Goal: Information Seeking & Learning: Learn about a topic

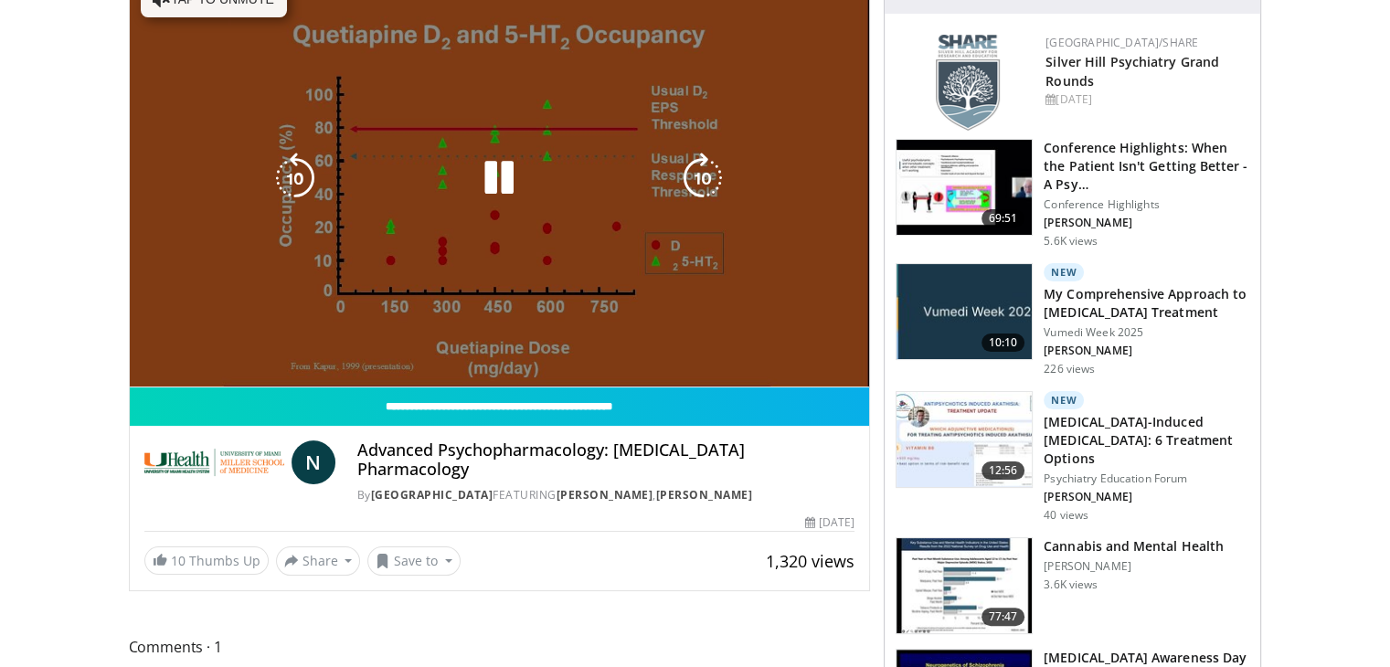
scroll to position [274, 0]
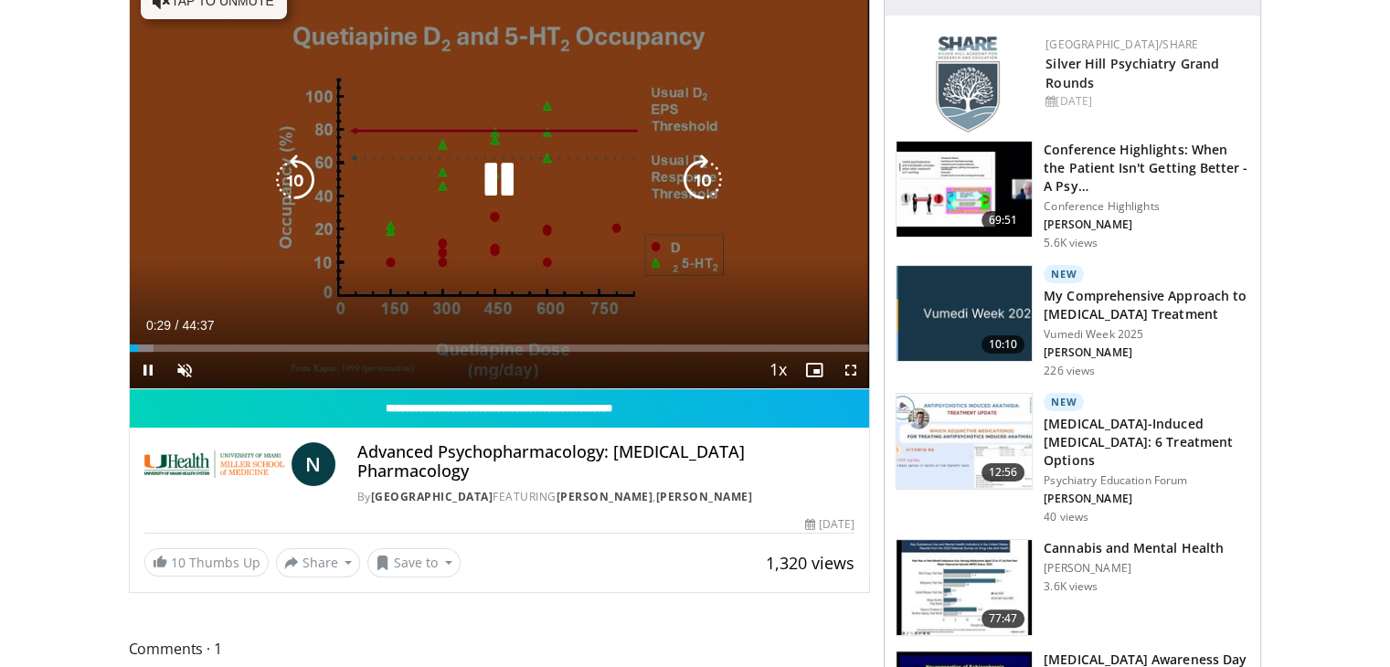
click at [499, 176] on icon "Video Player" at bounding box center [498, 179] width 51 height 51
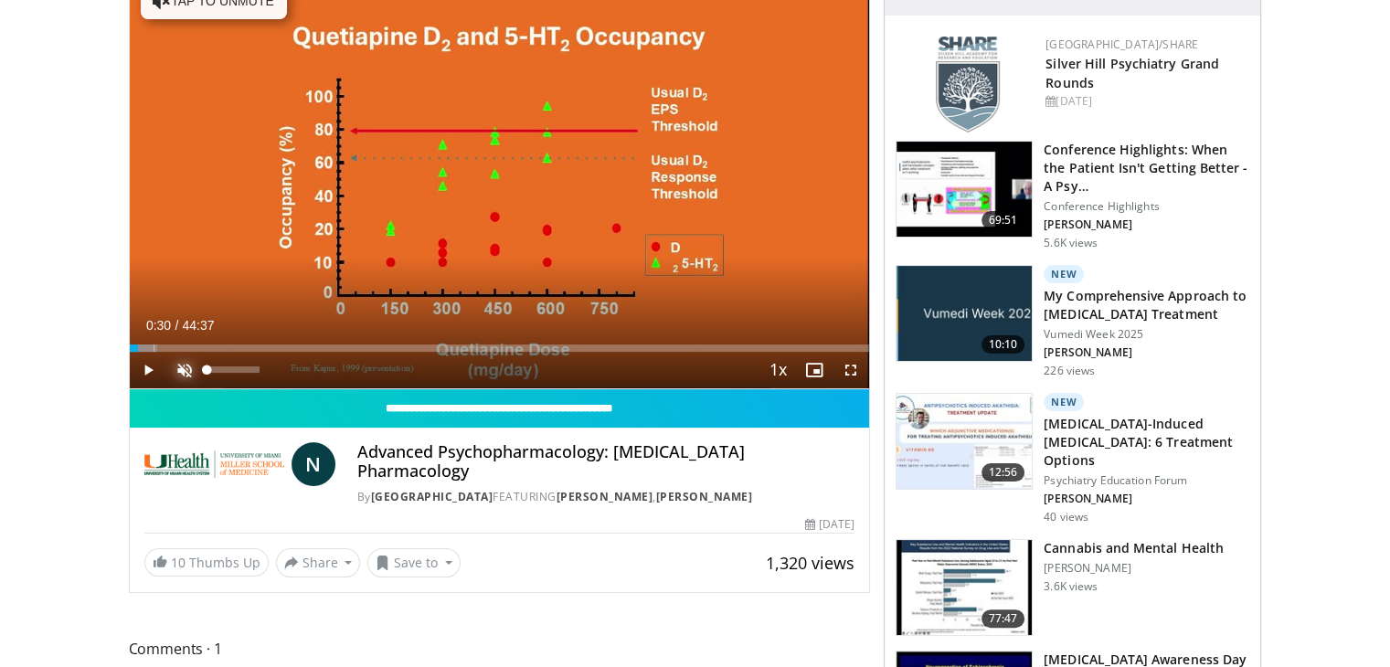
click at [179, 359] on span "Video Player" at bounding box center [184, 370] width 37 height 37
click at [146, 369] on span "Video Player" at bounding box center [148, 370] width 37 height 37
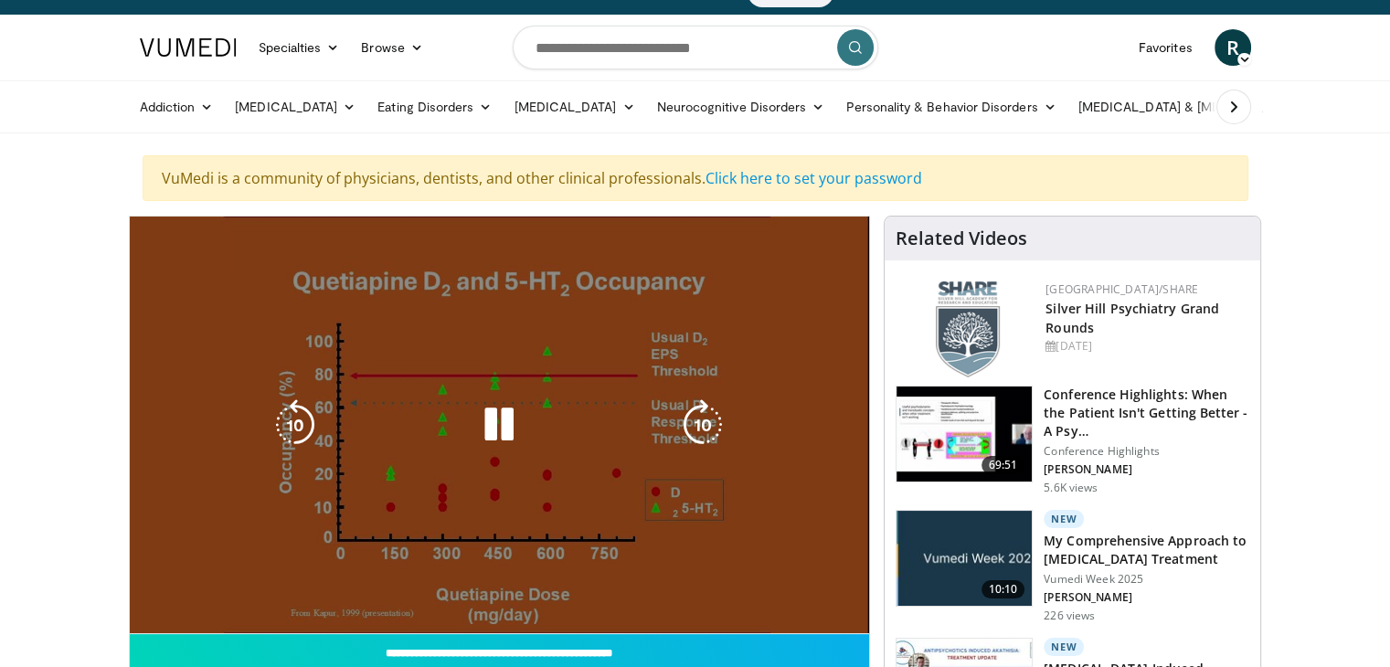
scroll to position [0, 0]
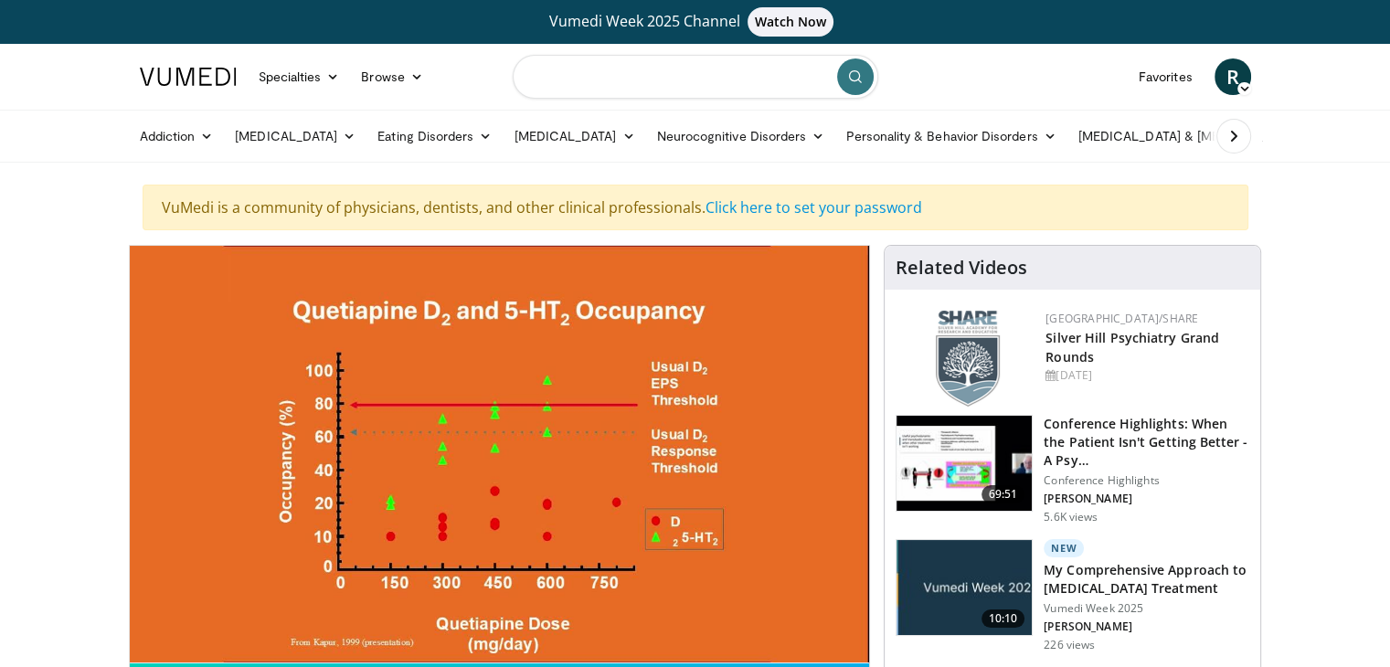
click at [665, 92] on input "Search topics, interventions" at bounding box center [696, 77] width 366 height 44
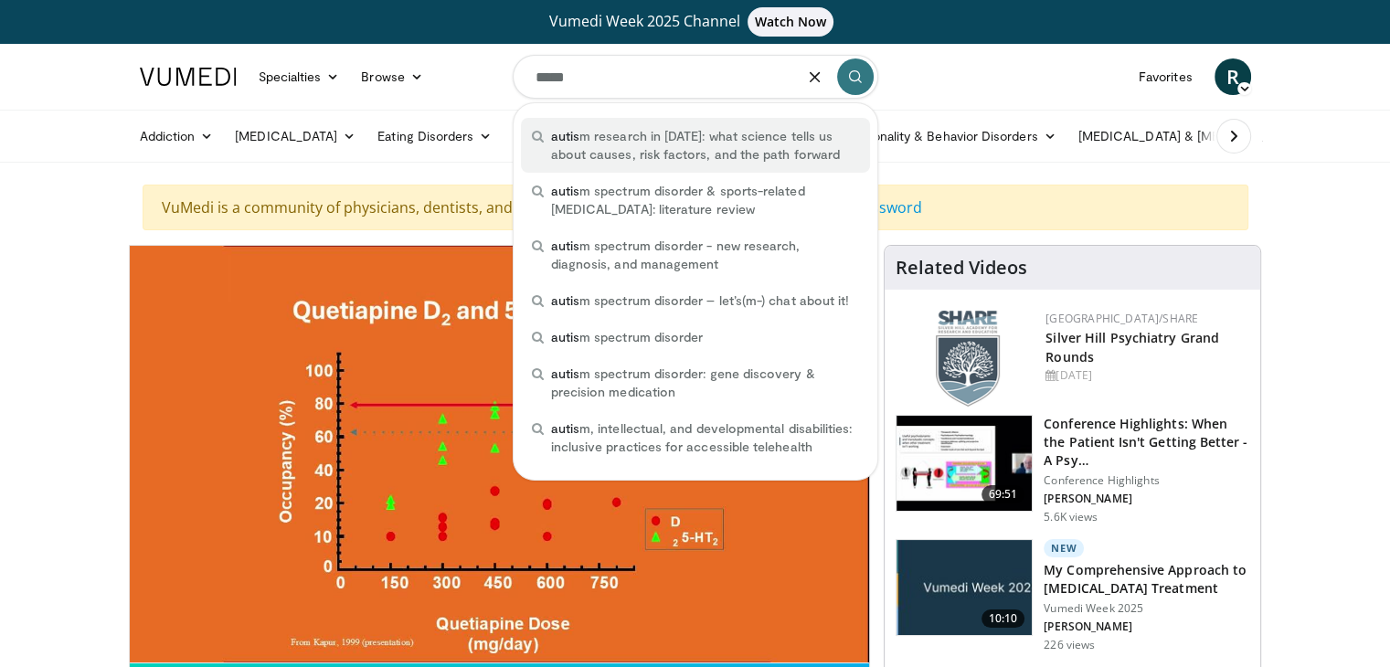
click at [726, 146] on span "autis m research in 2025: what science tells us about causes, risk factors, and…" at bounding box center [705, 145] width 308 height 37
type input "**********"
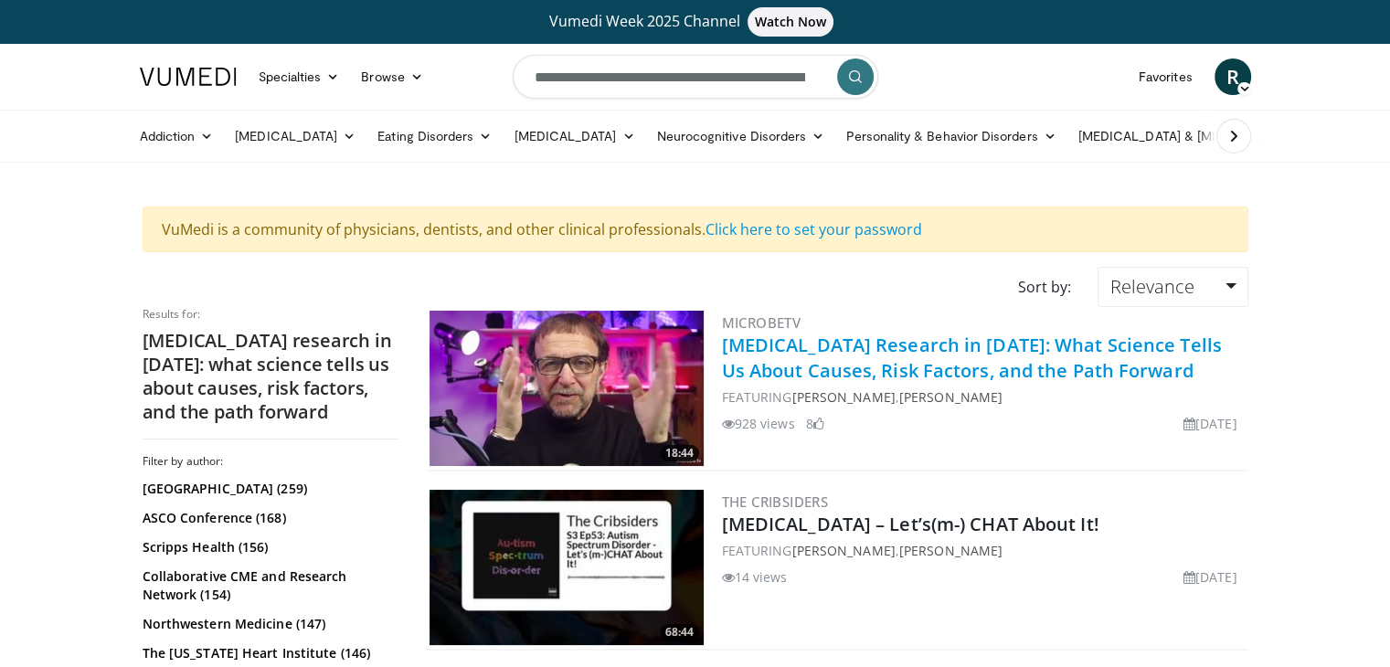
click at [932, 353] on link "[MEDICAL_DATA] Research in [DATE]: What Science Tells Us About Causes, Risk Fac…" at bounding box center [972, 358] width 500 height 50
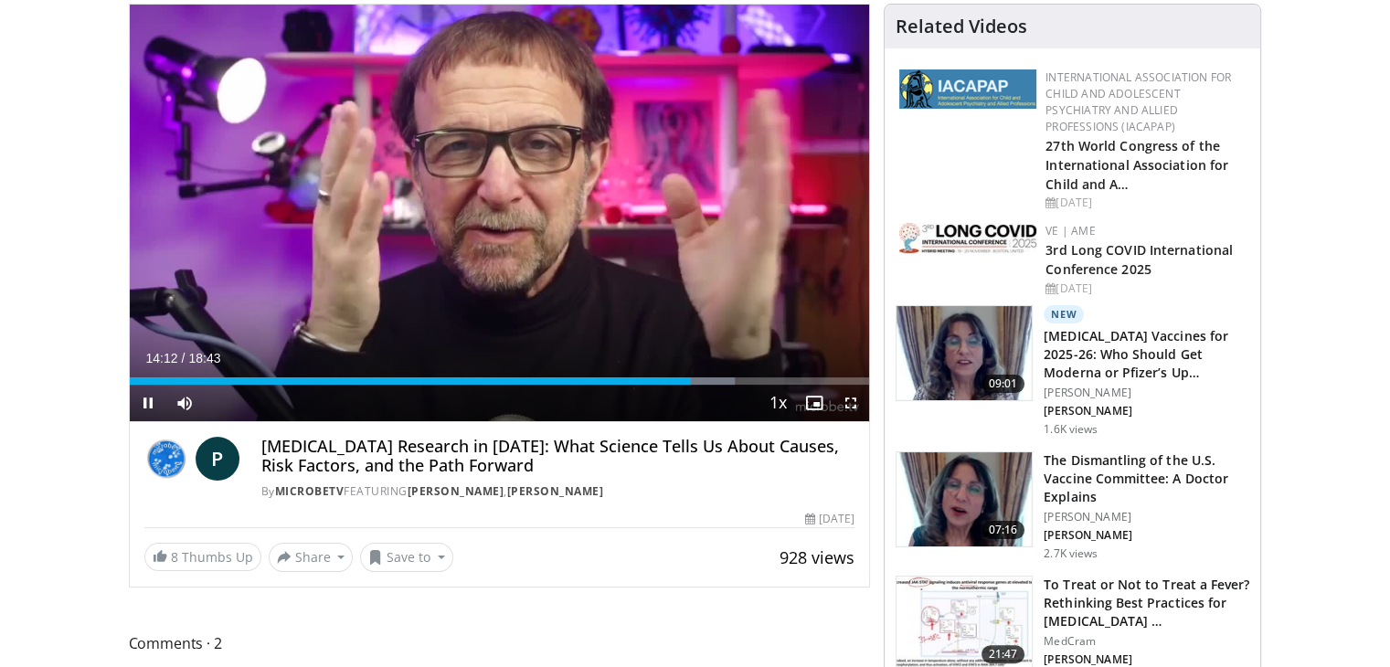
scroll to position [274, 0]
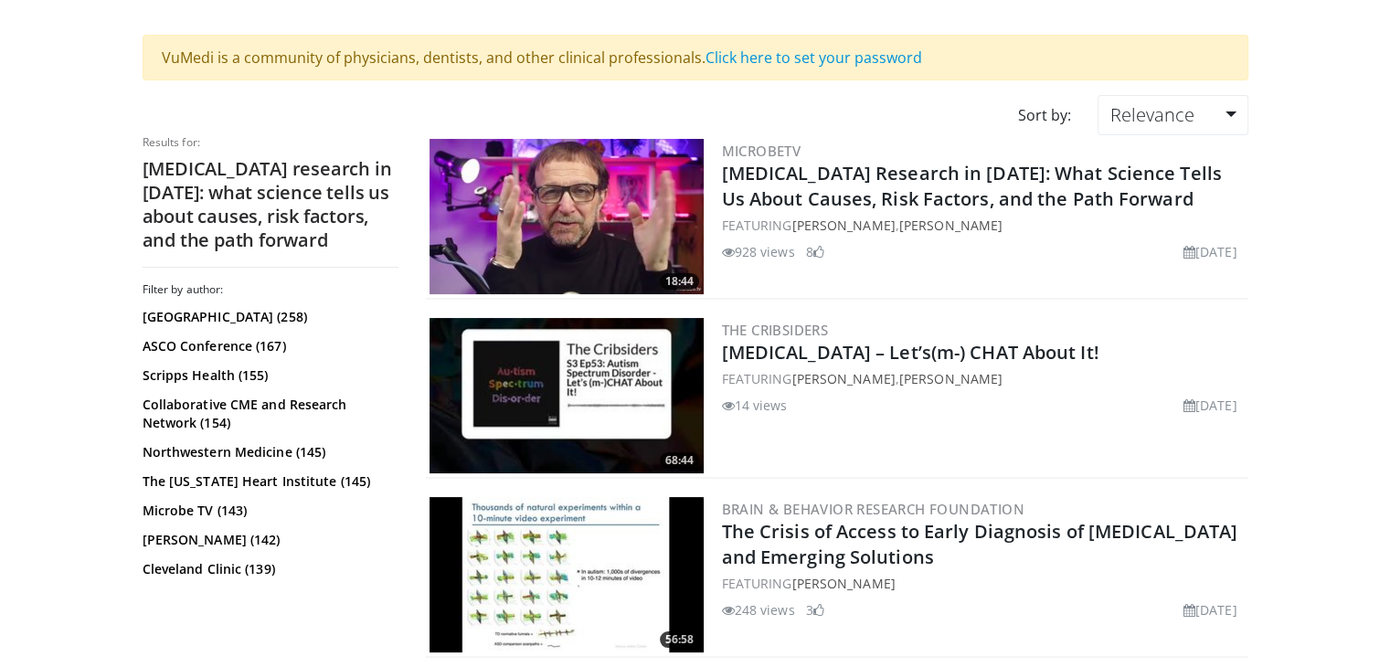
scroll to position [183, 0]
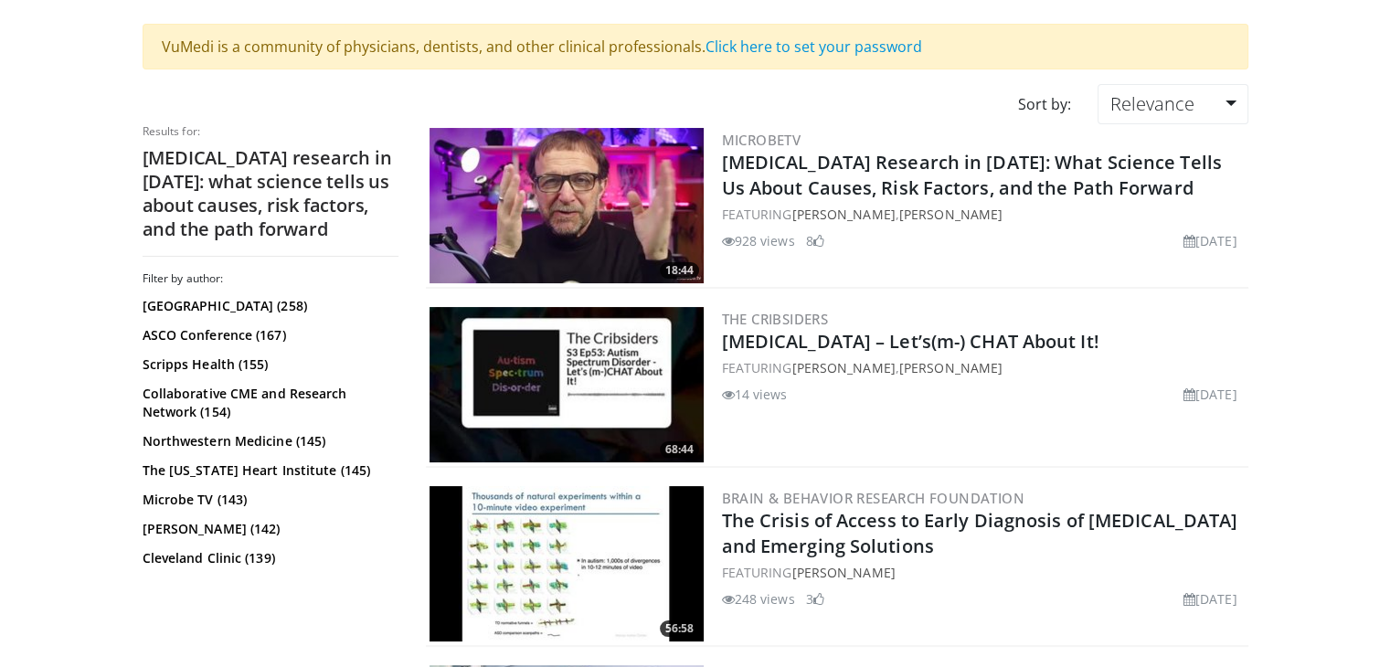
click at [648, 378] on img at bounding box center [567, 384] width 274 height 155
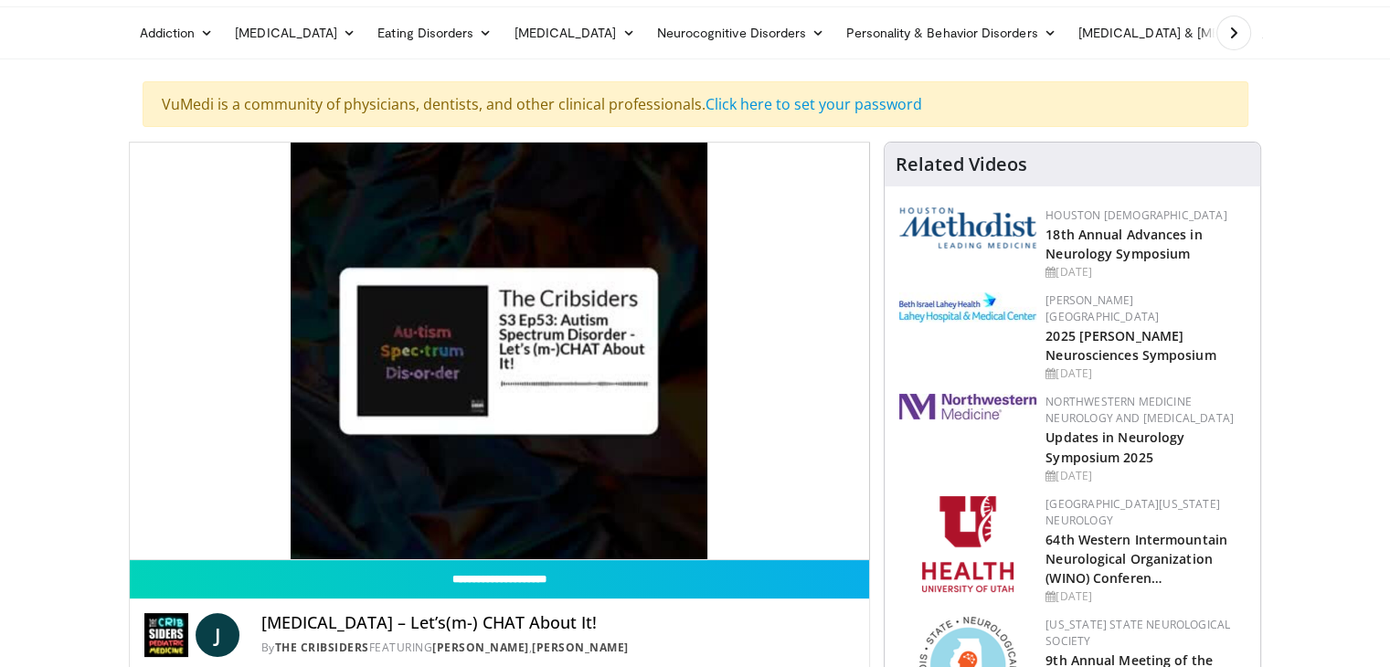
scroll to position [91, 0]
